Goal: Task Accomplishment & Management: Use online tool/utility

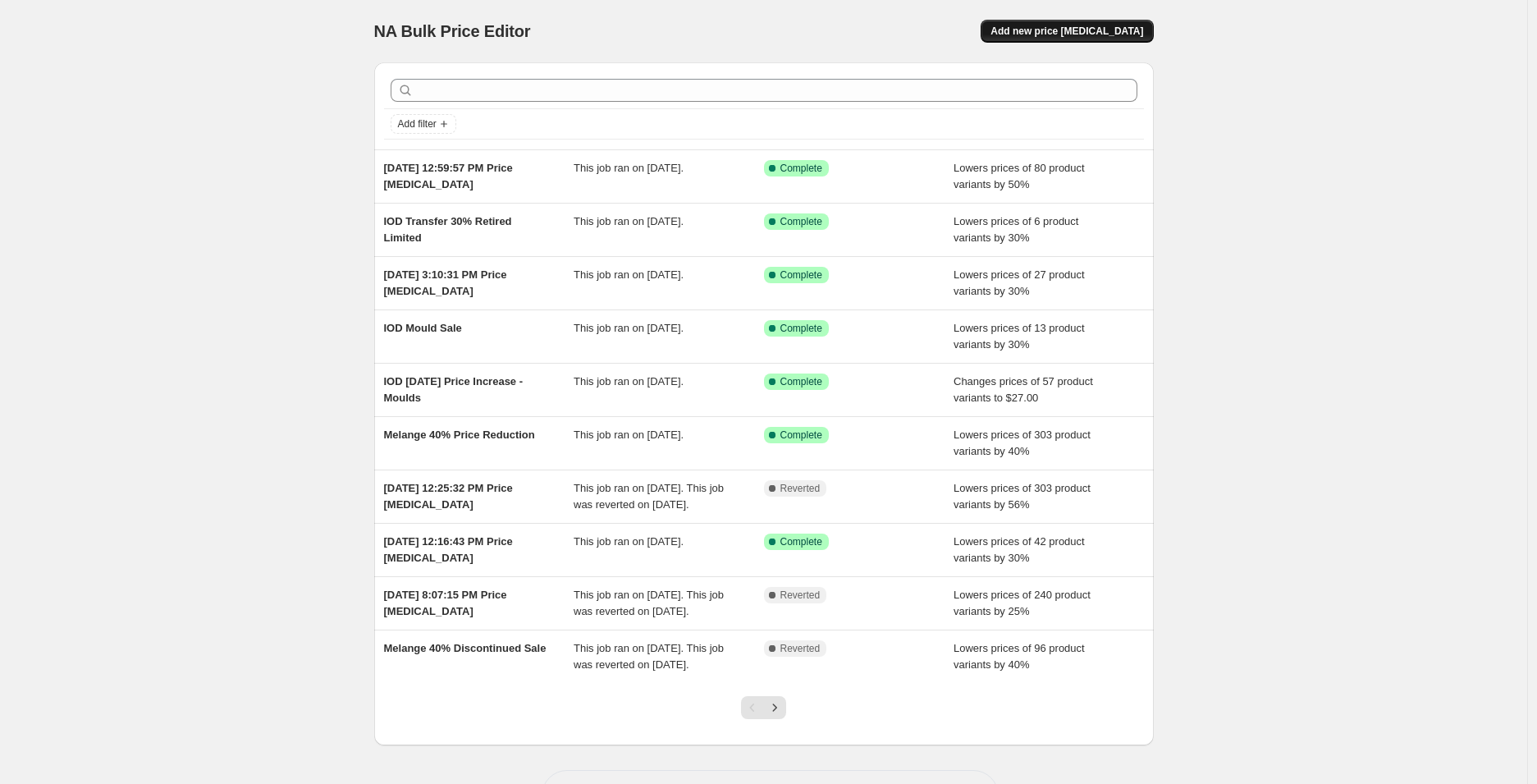
click at [1062, 36] on span "Add new price [MEDICAL_DATA]" at bounding box center [1067, 30] width 153 height 13
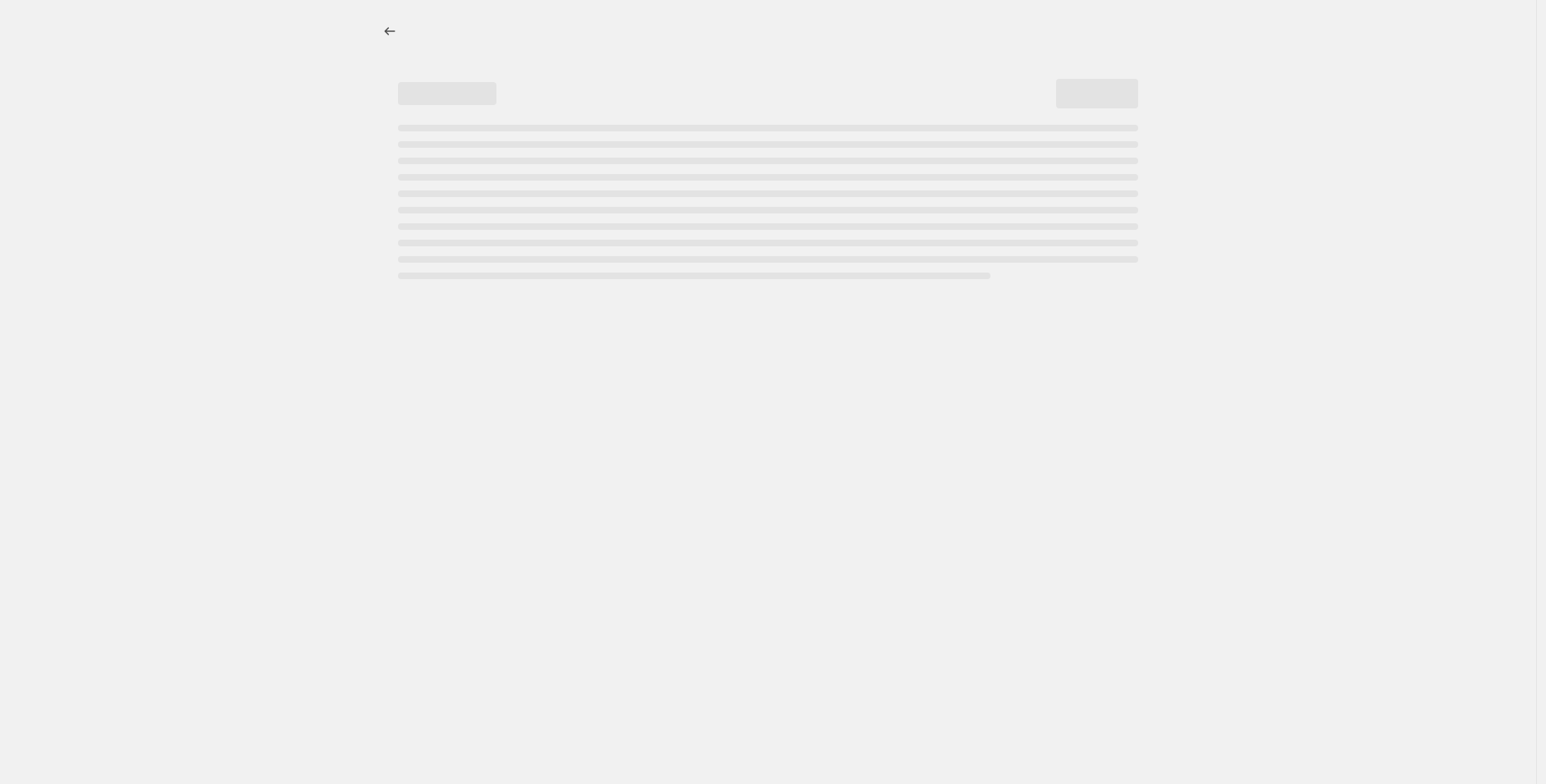
select select "percentage"
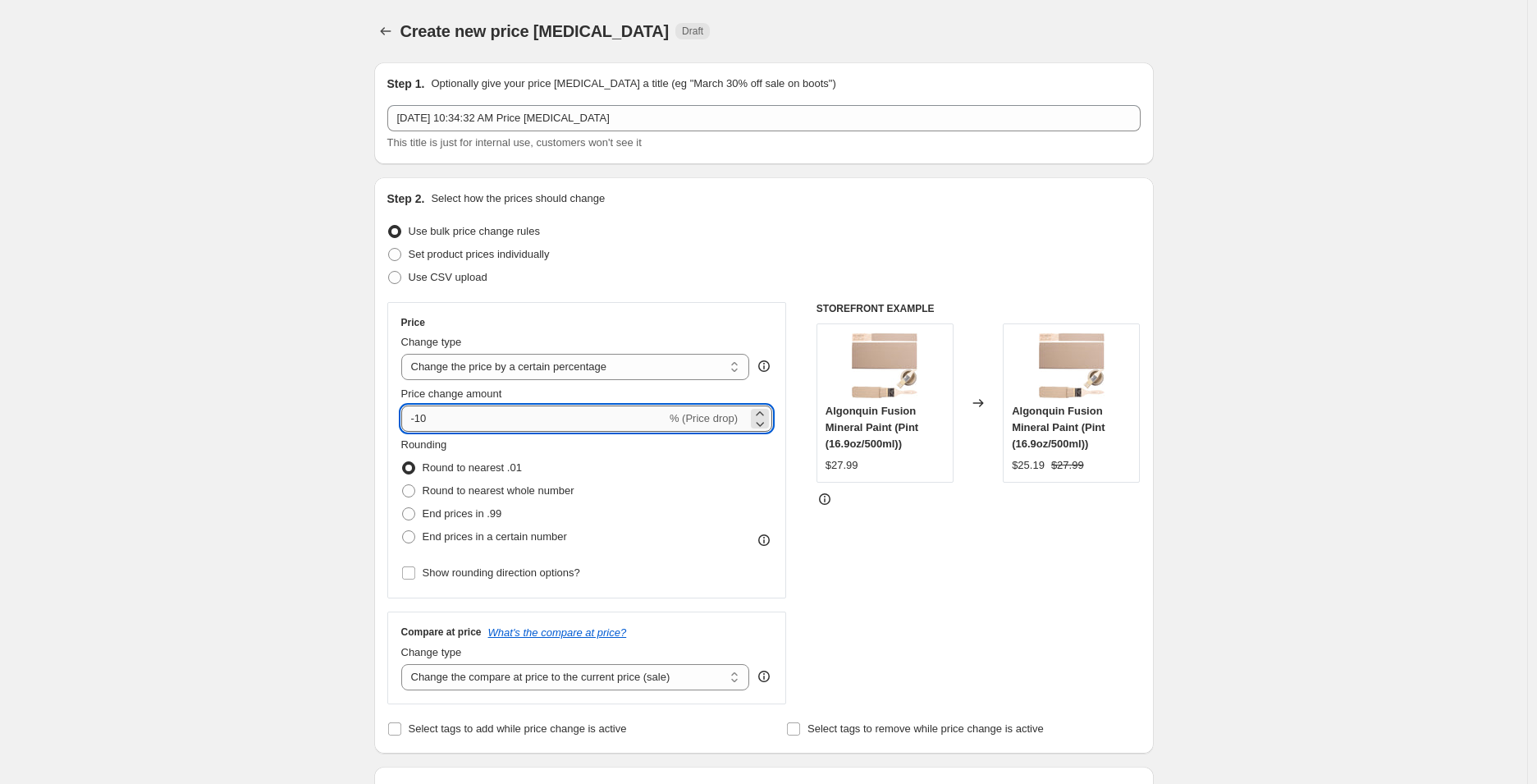
click at [546, 425] on input "-10" at bounding box center [533, 418] width 265 height 26
type input "-1"
type input "-60"
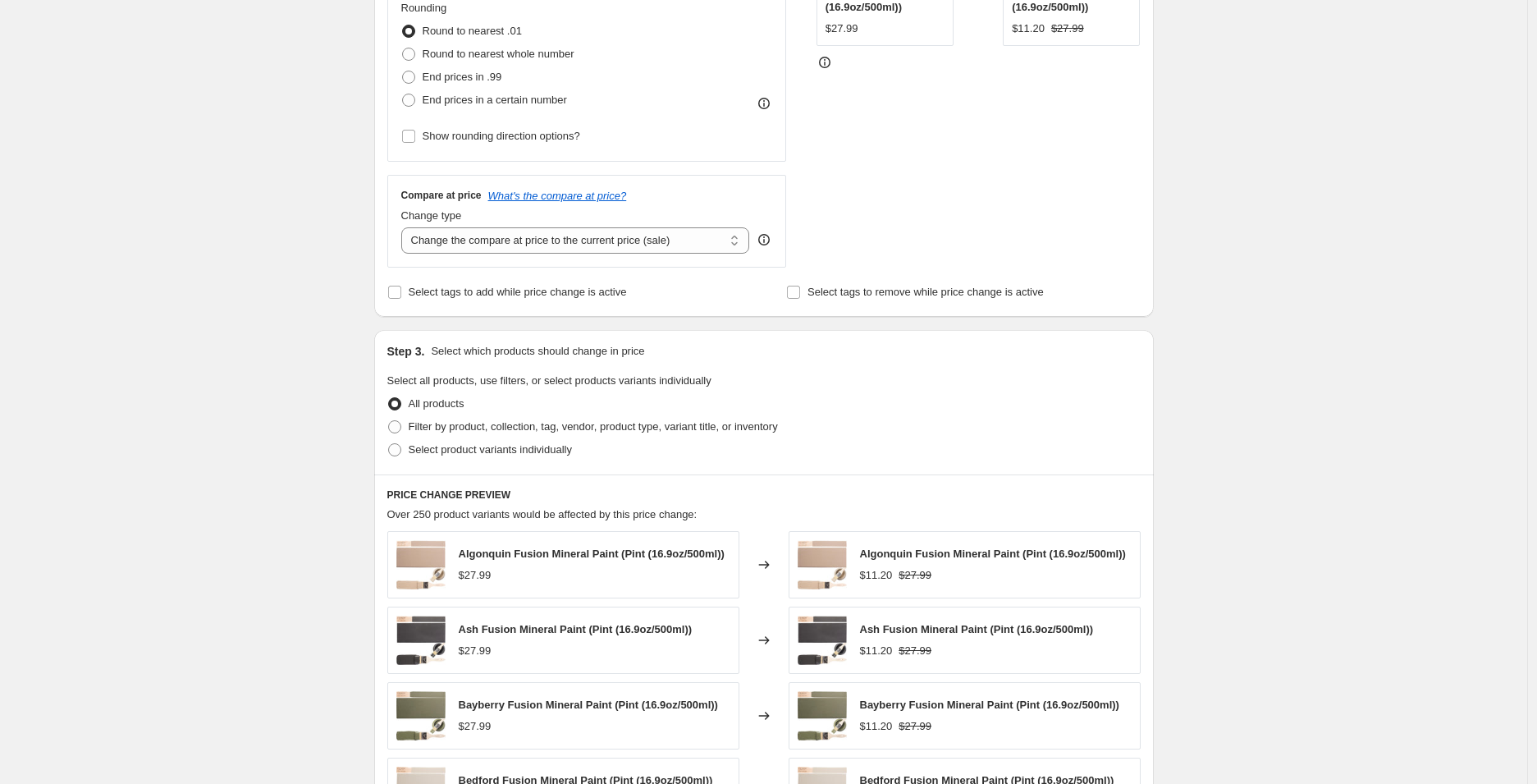
scroll to position [456, 0]
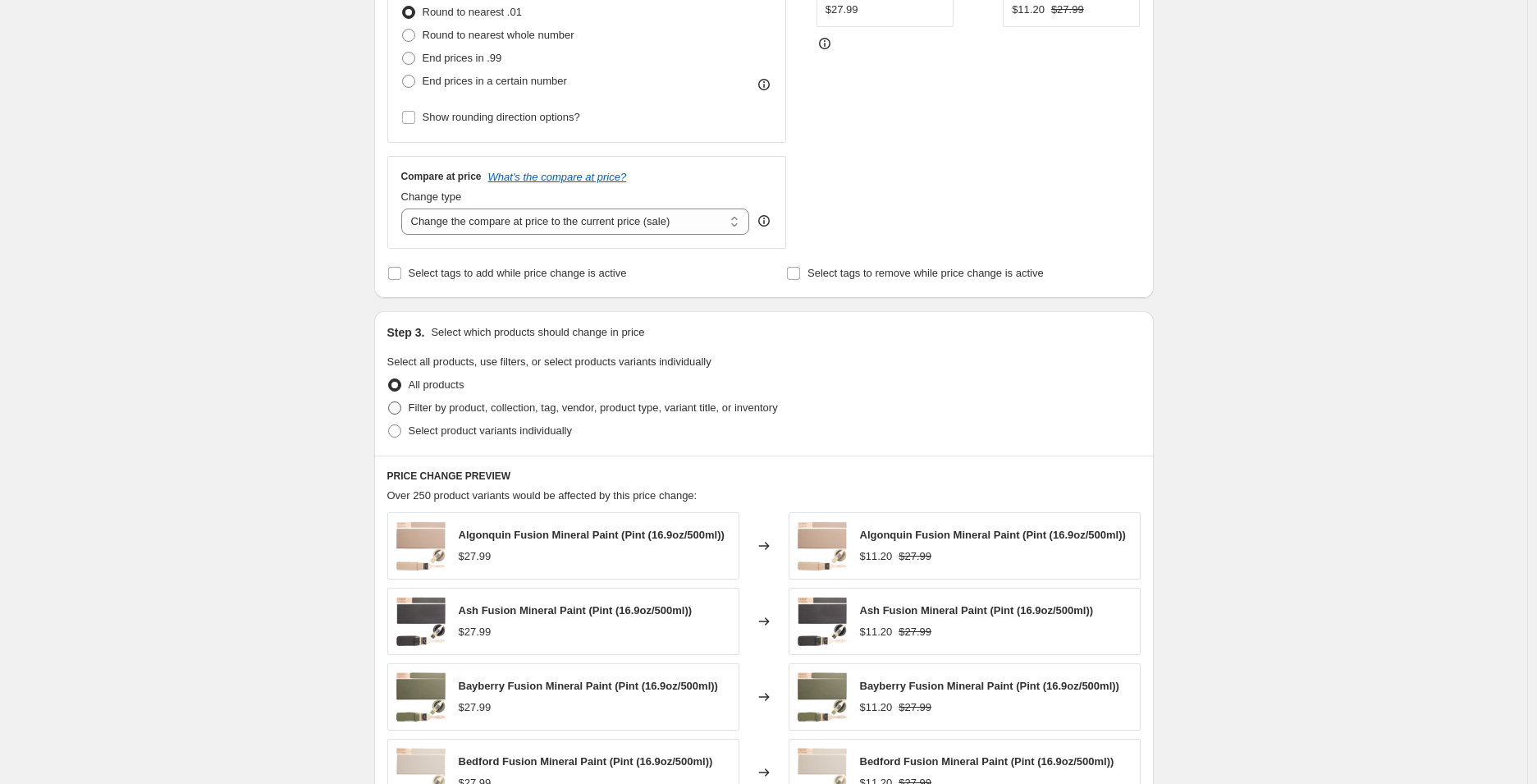
click at [491, 405] on span "Filter by product, collection, tag, vendor, product type, variant title, or inv…" at bounding box center [593, 407] width 369 height 12
click at [389, 402] on input "Filter by product, collection, tag, vendor, product type, variant title, or inv…" at bounding box center [388, 401] width 1 height 1
radio input "true"
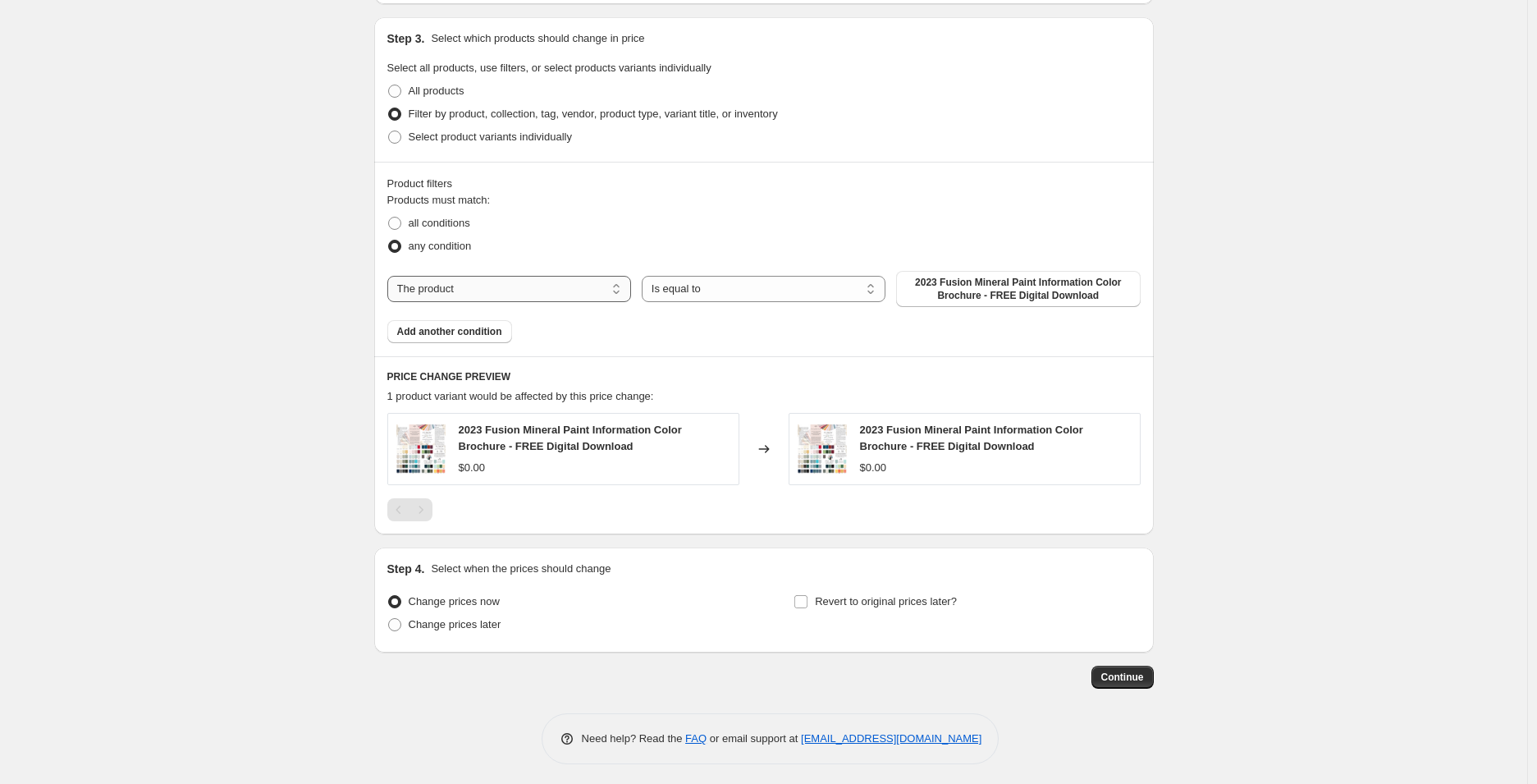
scroll to position [755, 0]
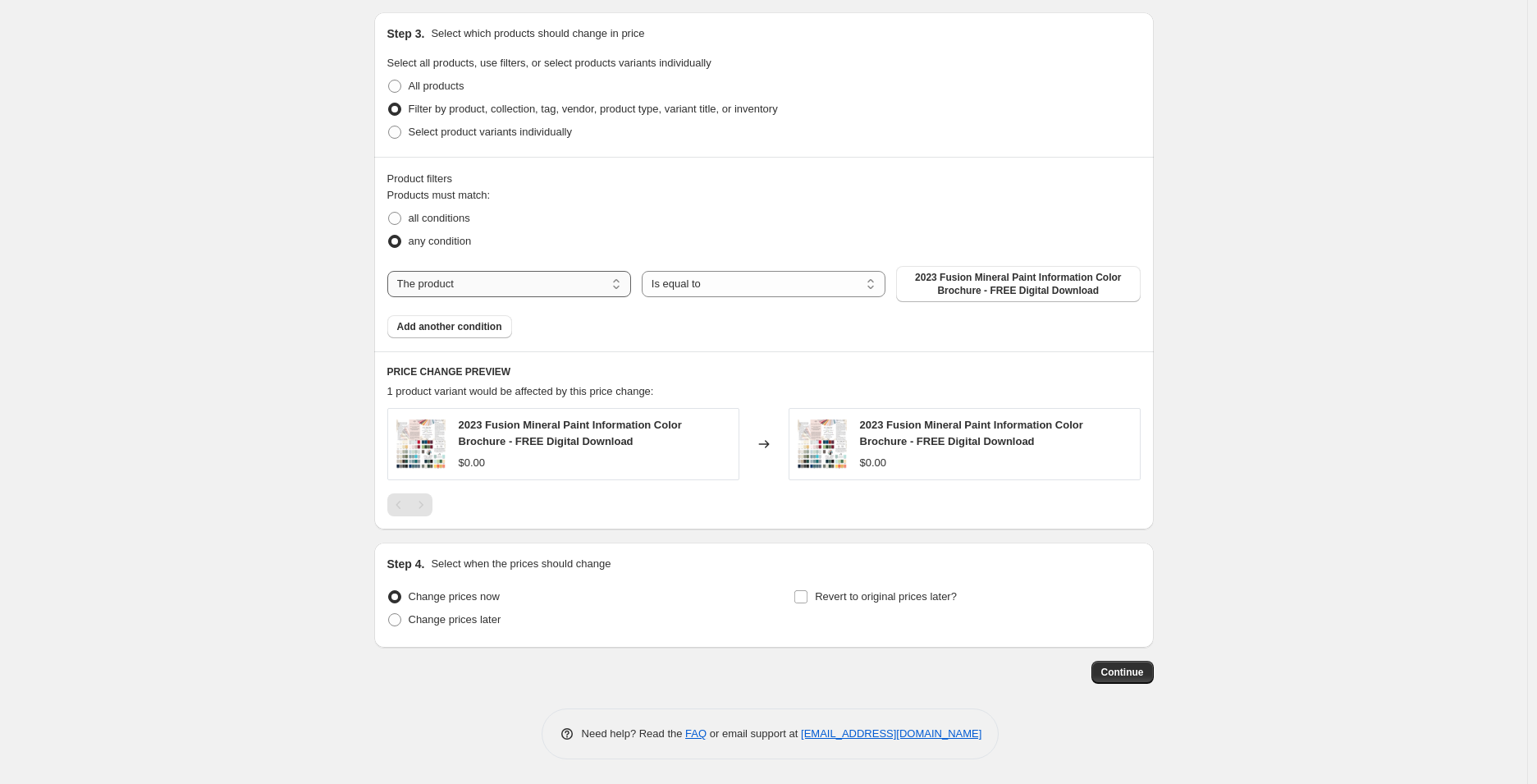
click at [605, 283] on select "The product The product's collection The product's tag The product's vendor The…" at bounding box center [509, 284] width 244 height 26
select select "vendor"
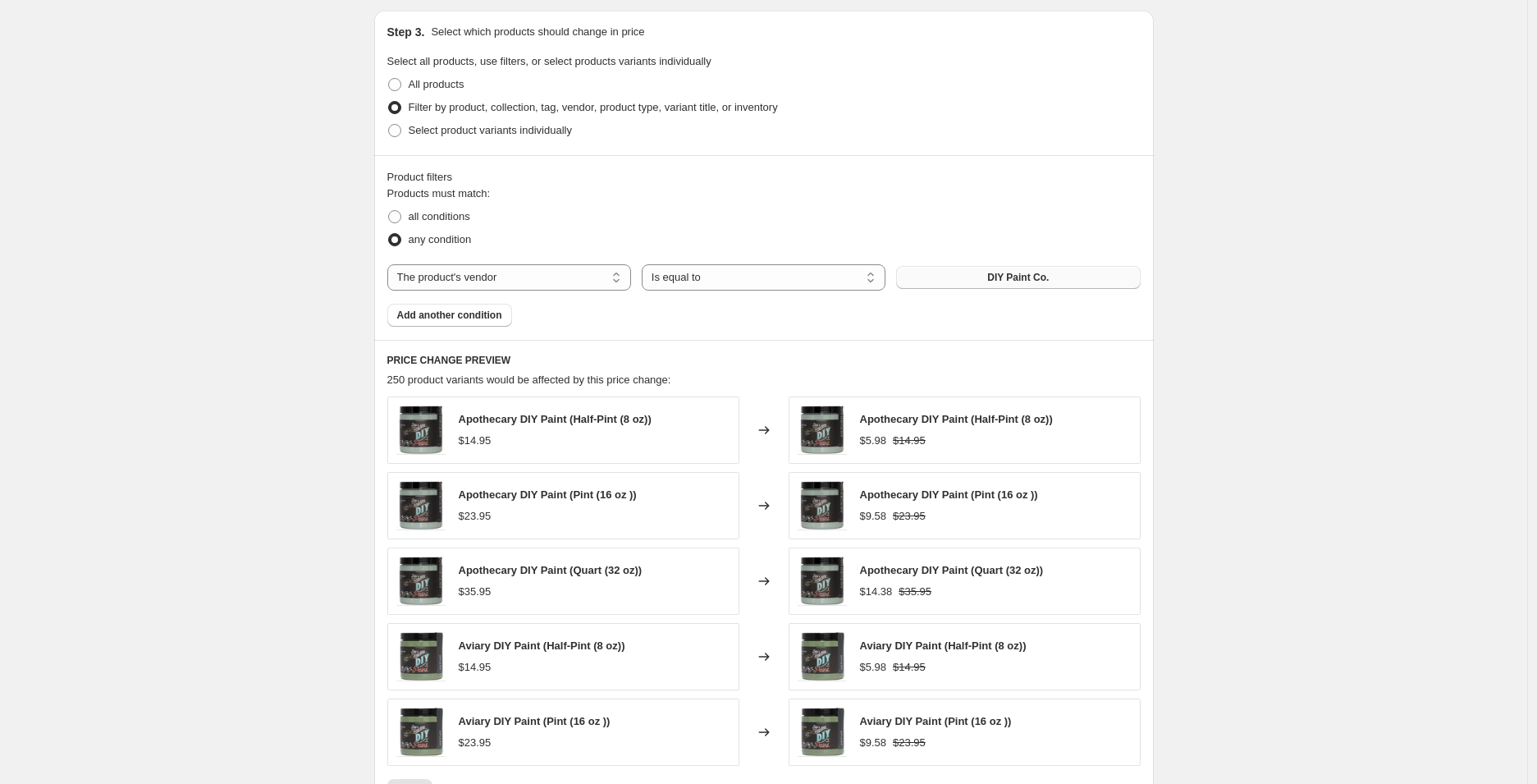
click at [979, 277] on button "DIY Paint Co." at bounding box center [1018, 277] width 244 height 23
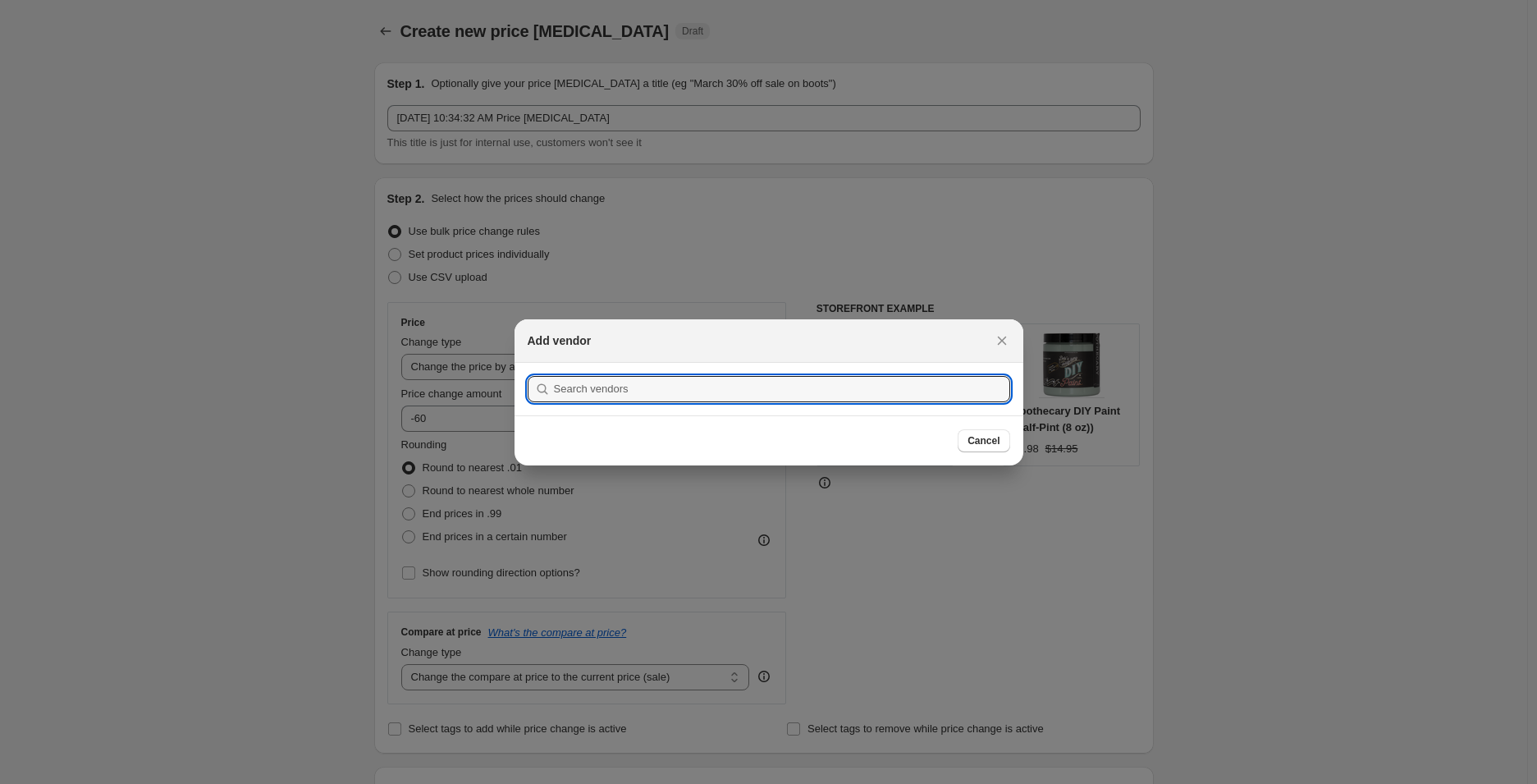
scroll to position [0, 0]
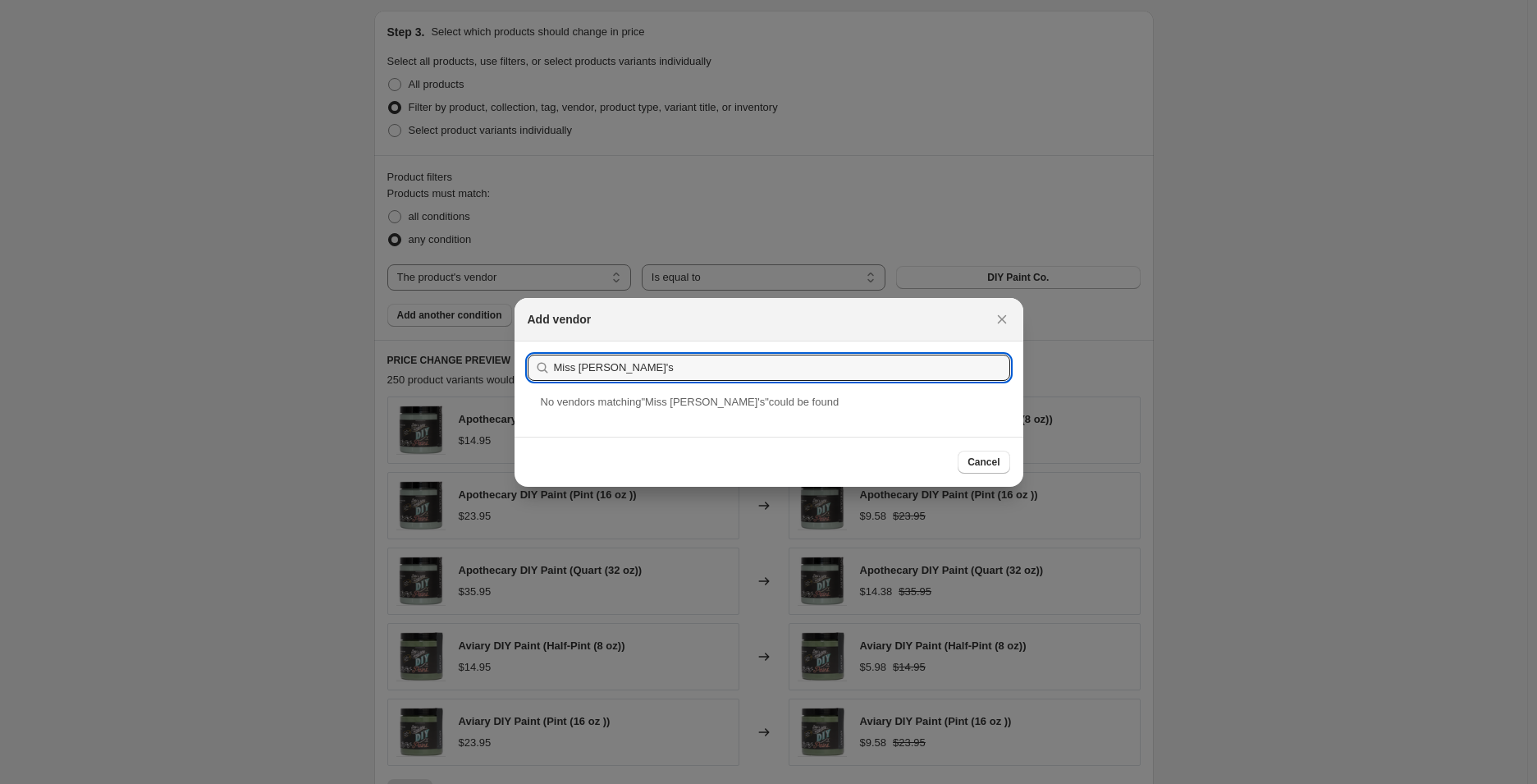
paste input "’s Paint"
type input "Miss [PERSON_NAME]’s Paint"
click at [669, 412] on div "Miss [PERSON_NAME]’s Paint" at bounding box center [769, 415] width 509 height 43
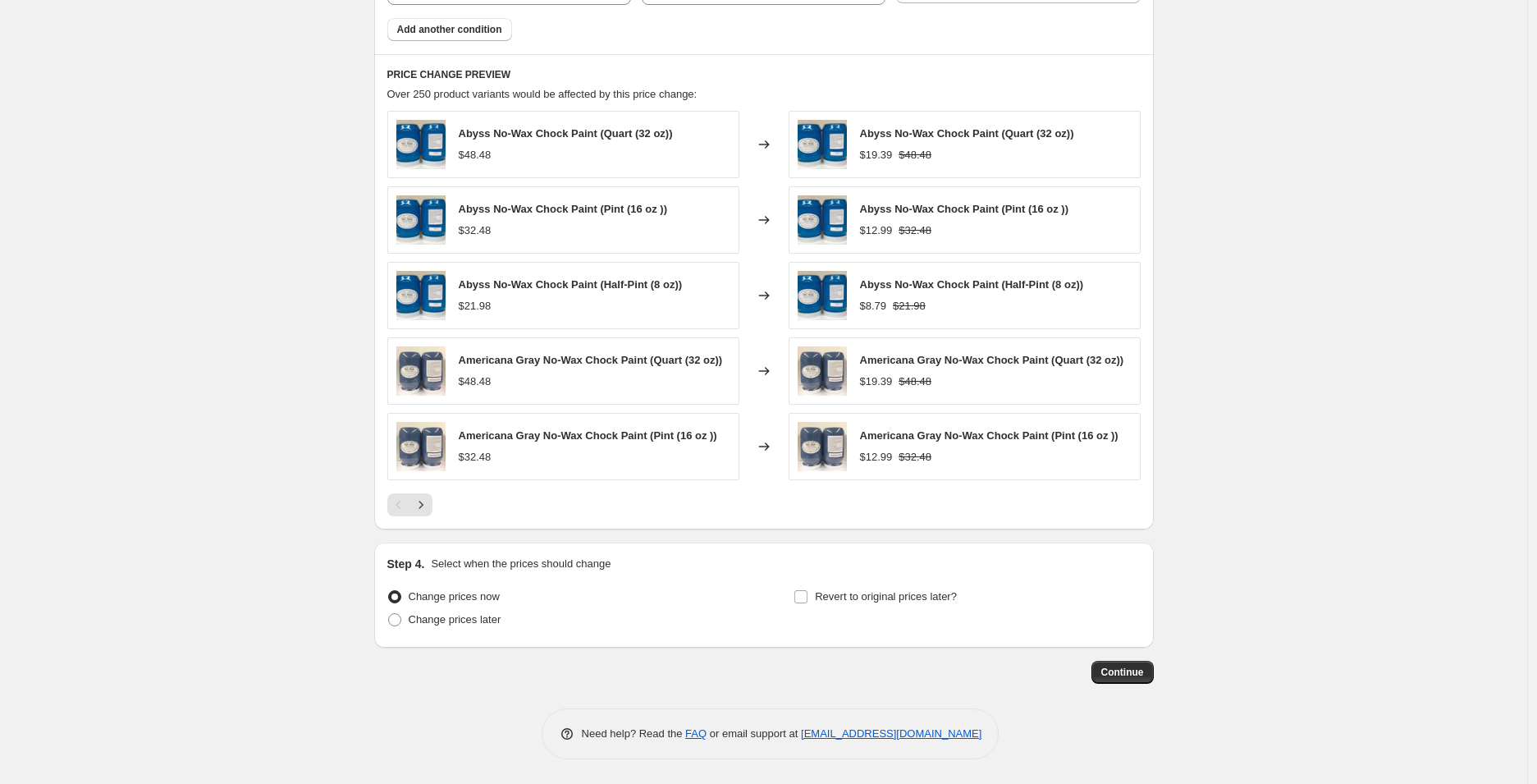
scroll to position [1043, 0]
click at [1132, 669] on span "Continue" at bounding box center [1122, 671] width 43 height 13
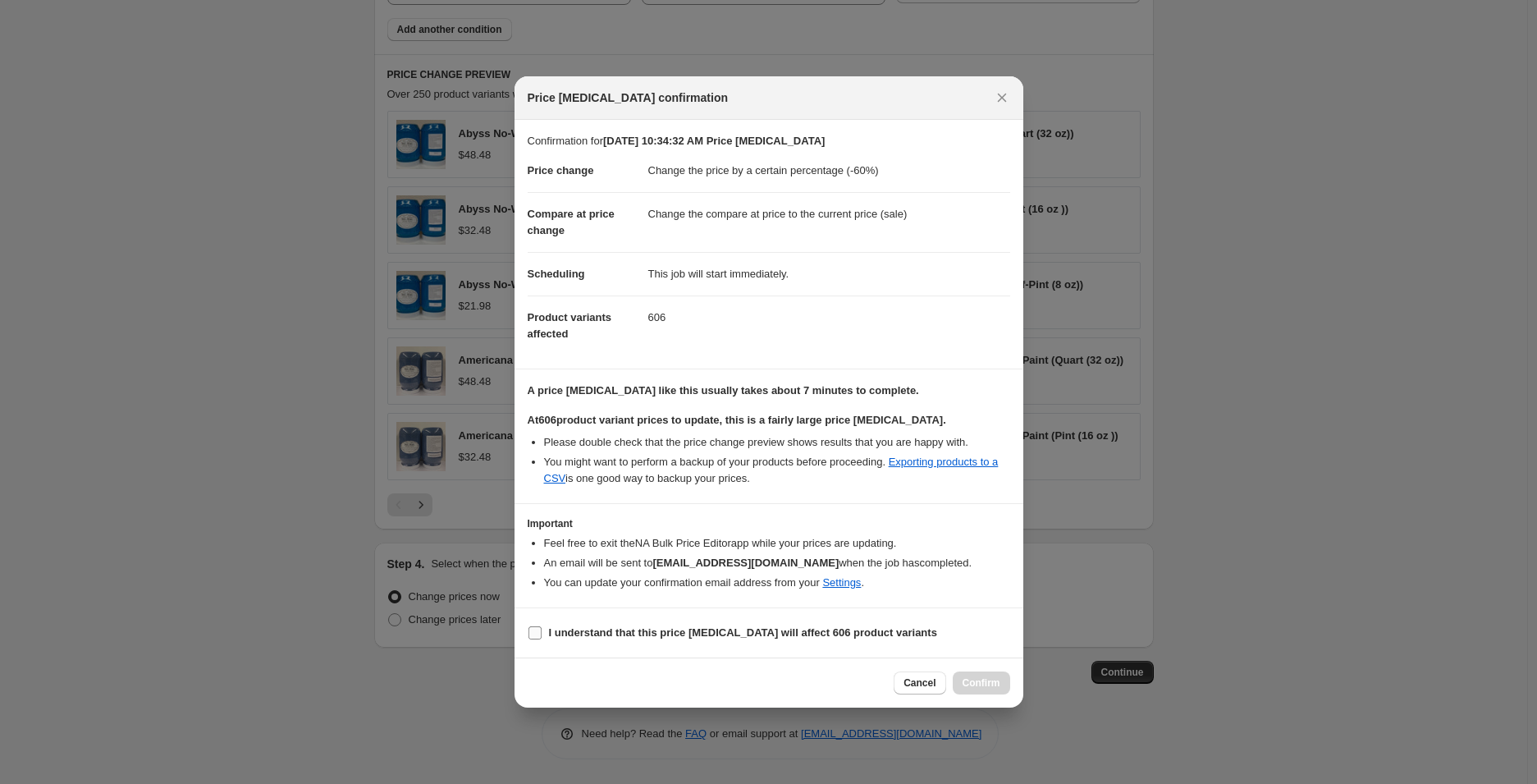
click at [655, 636] on b "I understand that this price [MEDICAL_DATA] will affect 606 product variants" at bounding box center [742, 632] width 388 height 12
click at [542, 636] on input "I understand that this price [MEDICAL_DATA] will affect 606 product variants" at bounding box center [535, 632] width 13 height 13
checkbox input "true"
click at [969, 685] on span "Confirm" at bounding box center [981, 682] width 37 height 13
